Goal: Information Seeking & Learning: Learn about a topic

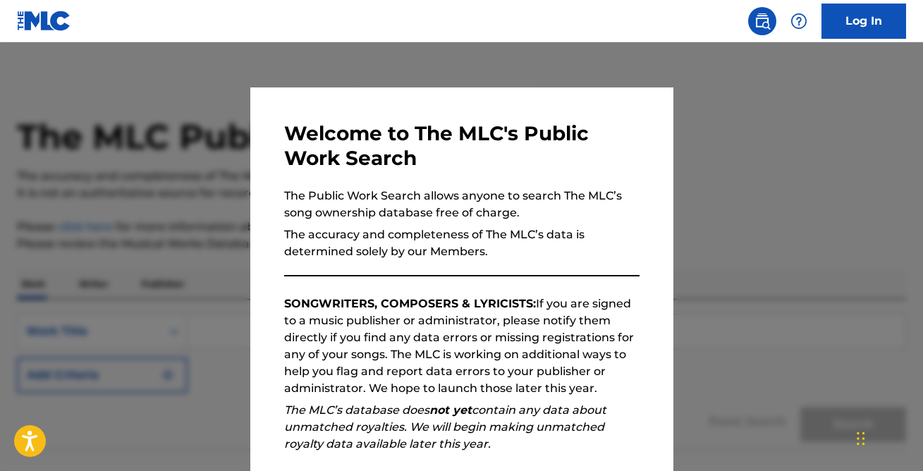
scroll to position [97, 0]
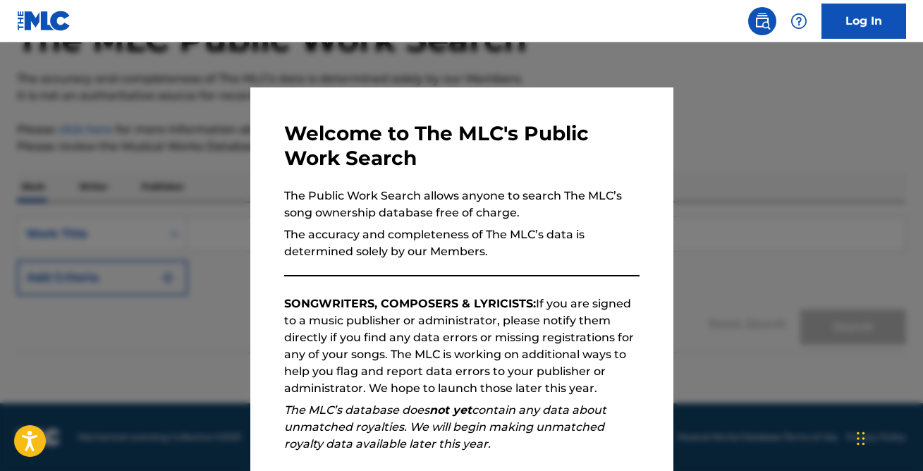
click at [739, 344] on div at bounding box center [461, 277] width 923 height 471
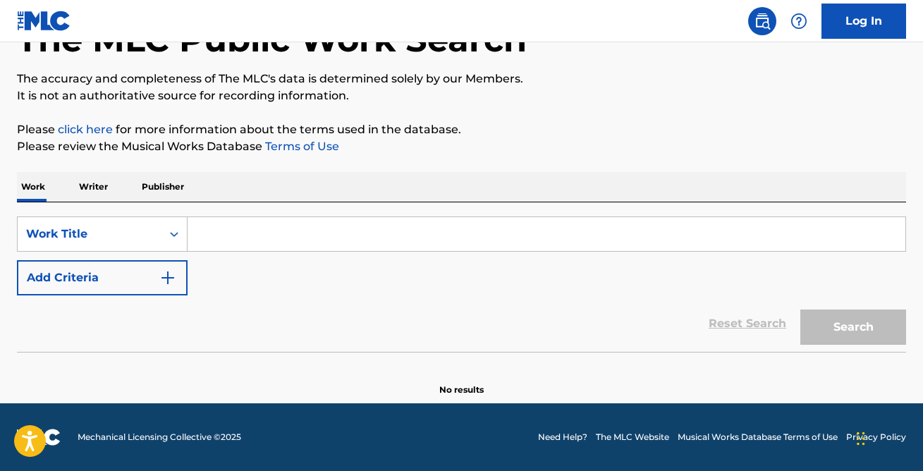
click at [309, 254] on div "SearchWithCriteriacc26dfbc-4045-42f9-8cdb-740441acfce3 Work Title Add Criteria" at bounding box center [461, 255] width 889 height 79
click at [336, 233] on input "Search Form" at bounding box center [547, 234] width 718 height 34
paste input "No Matter What Shape (Your Stomach's In)"
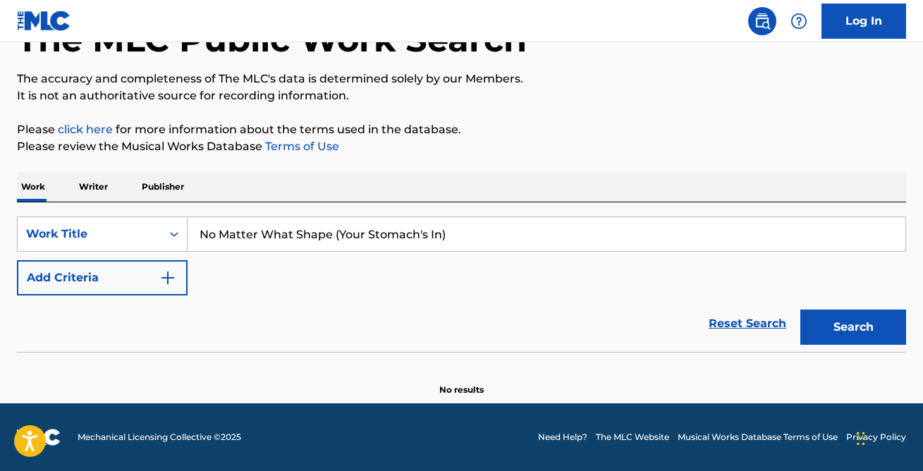
type input "No Matter What Shape (Your Stomach's In)"
click at [895, 313] on button "Search" at bounding box center [853, 326] width 106 height 35
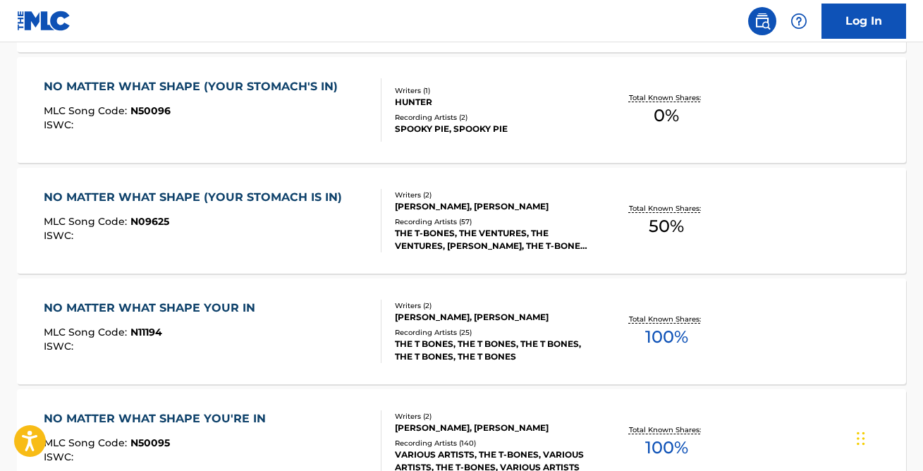
scroll to position [543, 0]
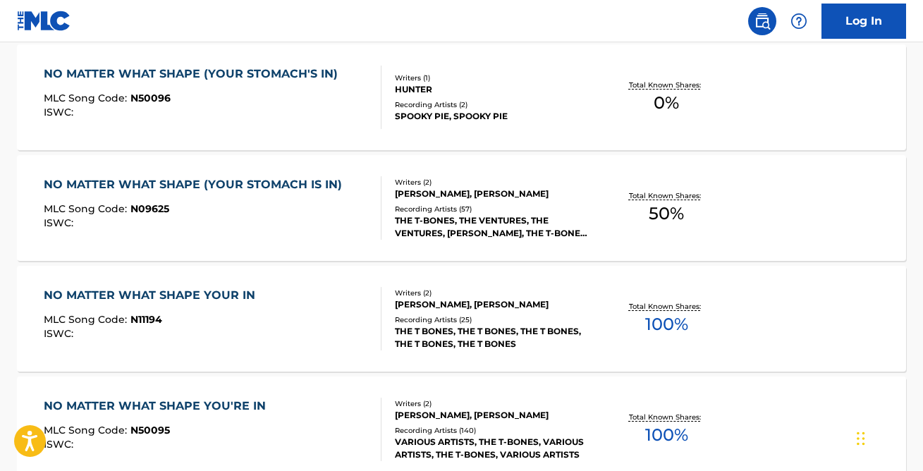
click at [216, 291] on div "NO MATTER WHAT SHAPE YOUR IN" at bounding box center [153, 295] width 219 height 17
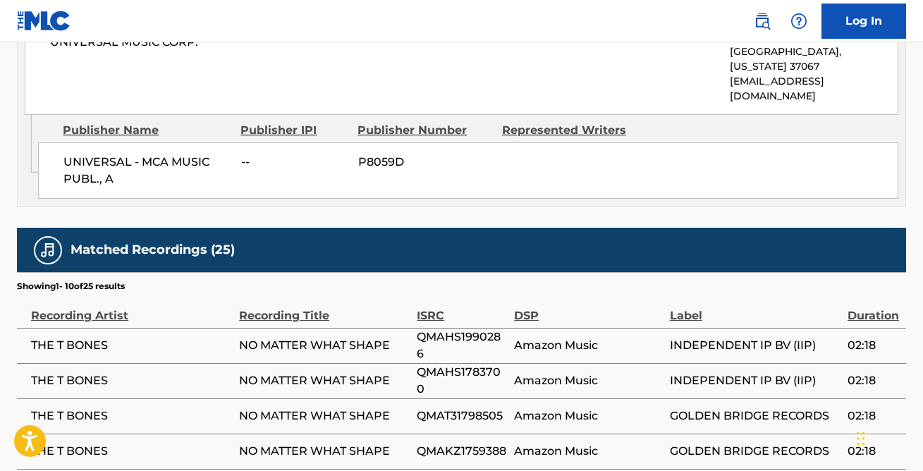
scroll to position [790, 0]
